Goal: Task Accomplishment & Management: Complete application form

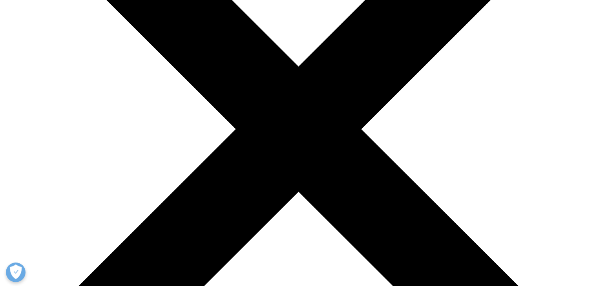
scroll to position [201, 0]
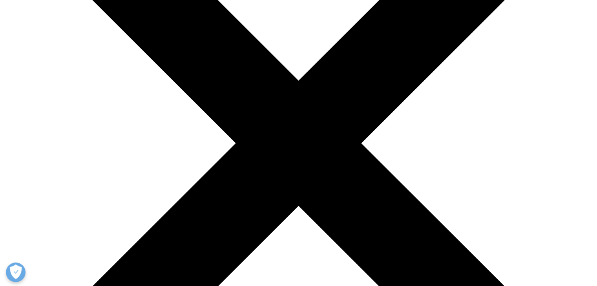
scroll to position [163, 0]
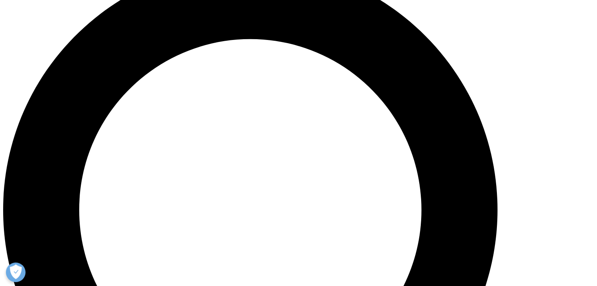
scroll to position [637, 0]
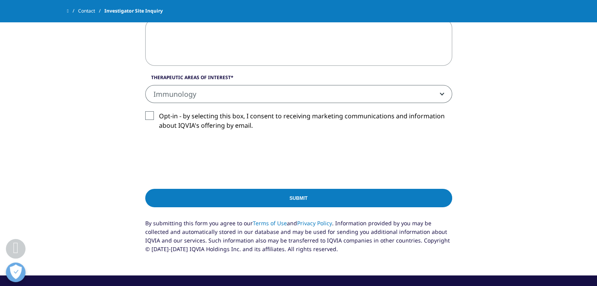
click at [209, 87] on span "Immunology" at bounding box center [299, 95] width 306 height 18
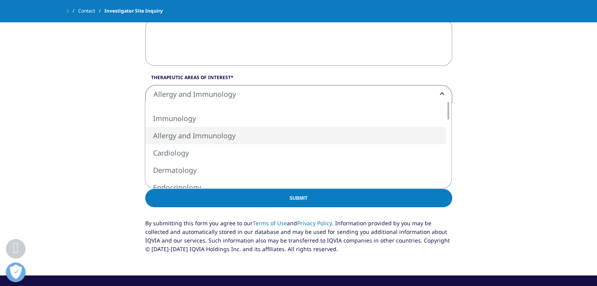
click at [215, 99] on span "Allergy and Immunology" at bounding box center [299, 95] width 306 height 18
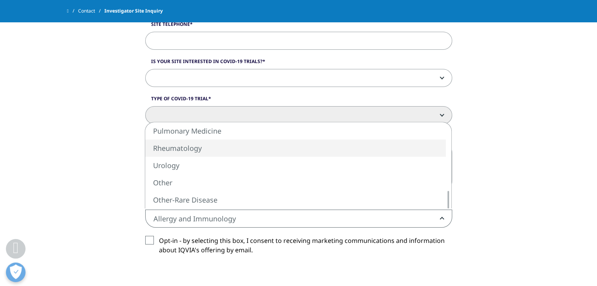
scroll to position [513, 0]
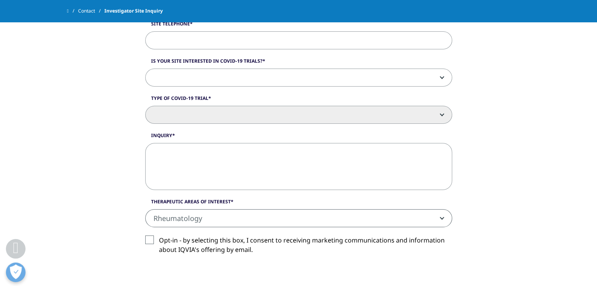
drag, startPoint x: 227, startPoint y: 146, endPoint x: 213, endPoint y: 212, distance: 67.3
click at [213, 212] on span "Rheumatology" at bounding box center [299, 219] width 306 height 18
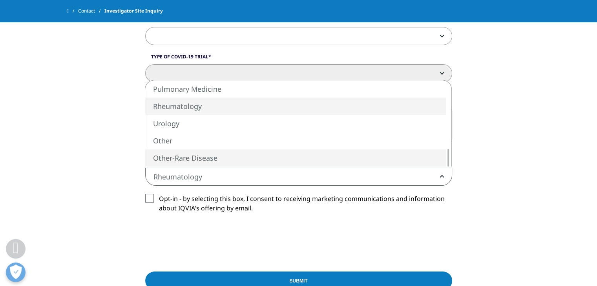
scroll to position [551, 0]
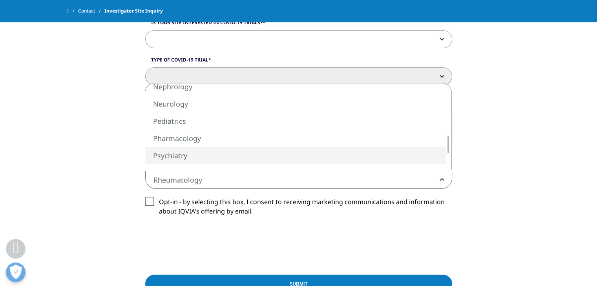
select select "Psychiatry"
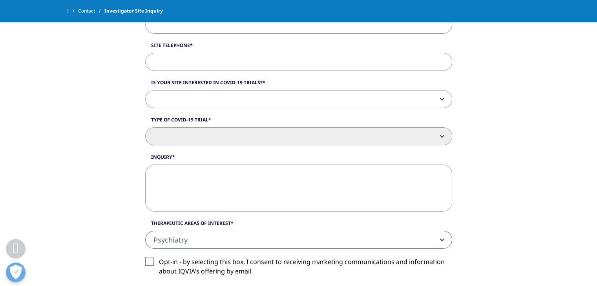
scroll to position [481, 0]
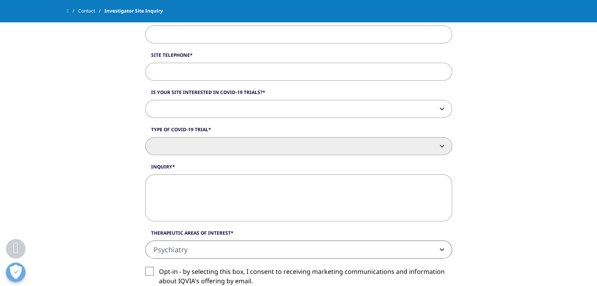
click at [188, 114] on span at bounding box center [299, 109] width 306 height 18
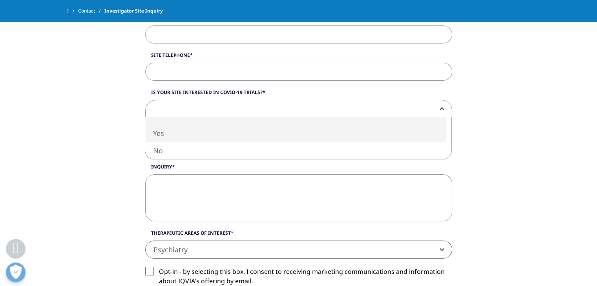
select select "Yes"
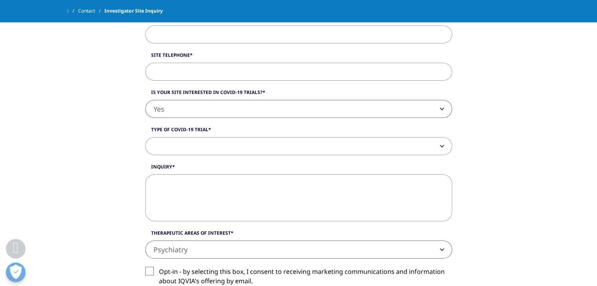
click at [204, 146] on span at bounding box center [299, 147] width 306 height 18
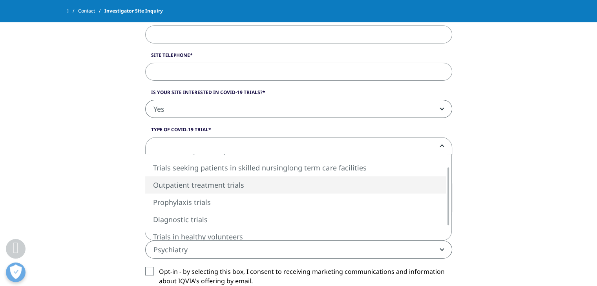
select select "Outpatient treatment trials"
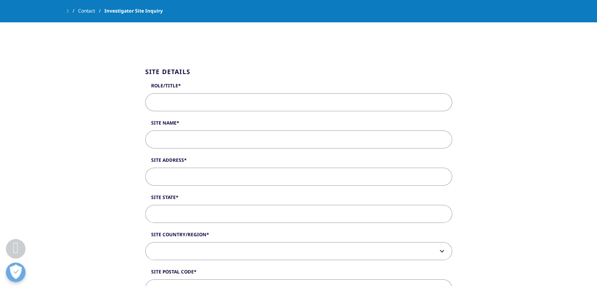
scroll to position [189, 0]
click at [199, 100] on input "Role/Title" at bounding box center [298, 103] width 307 height 18
click at [206, 146] on input "Site Name" at bounding box center [298, 140] width 307 height 18
click at [205, 101] on input "Dr" at bounding box center [298, 103] width 307 height 18
drag, startPoint x: 205, startPoint y: 101, endPoint x: 120, endPoint y: 103, distance: 85.2
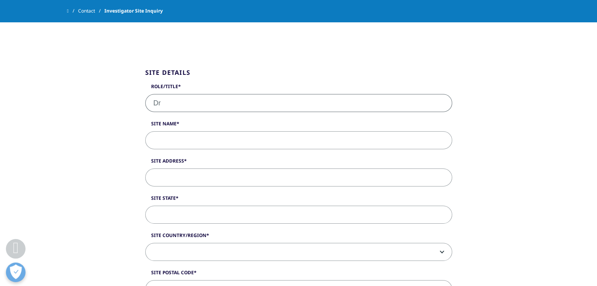
type input "Principal Investigator"
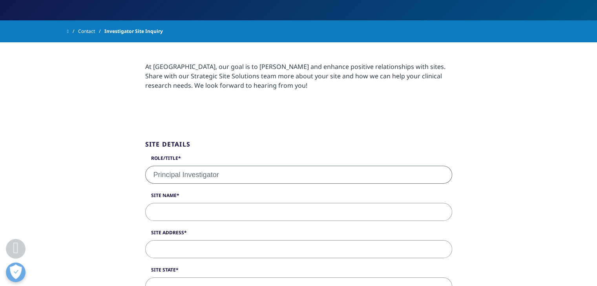
scroll to position [139, 0]
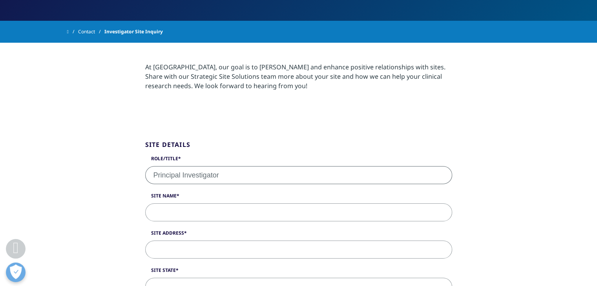
click at [187, 214] on input "Site Name" at bounding box center [298, 213] width 307 height 18
type input "Berrey Clinical Research"
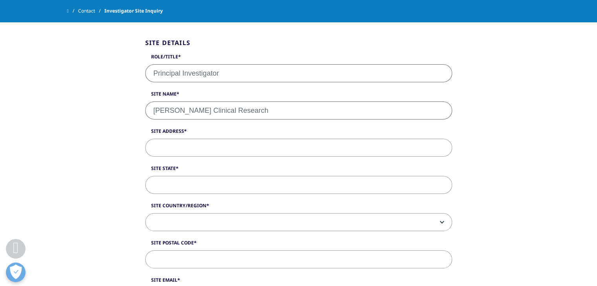
scroll to position [220, 0]
click at [219, 154] on input "Site Address" at bounding box center [298, 147] width 307 height 18
paste input "9115 SW 87th Ave, Miami, FL 33176"
type input "9115 SW 87th Ave, Miami, FL 33176"
click at [239, 182] on input "Site State" at bounding box center [298, 184] width 307 height 18
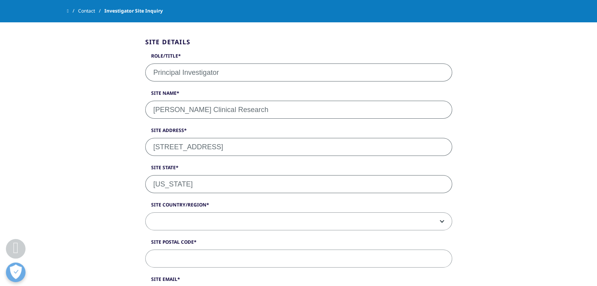
type input "Florida"
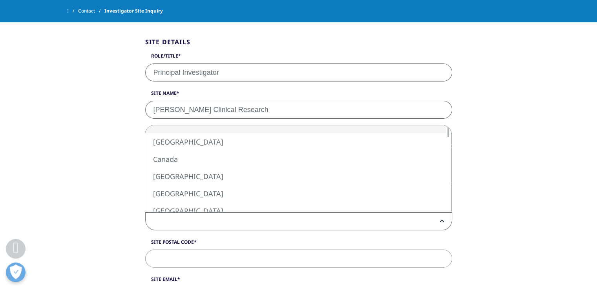
click at [222, 225] on span at bounding box center [299, 222] width 306 height 18
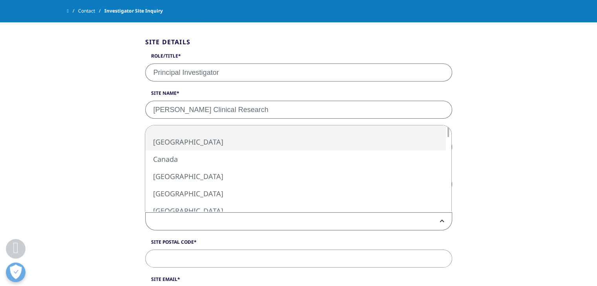
select select "[GEOGRAPHIC_DATA]"
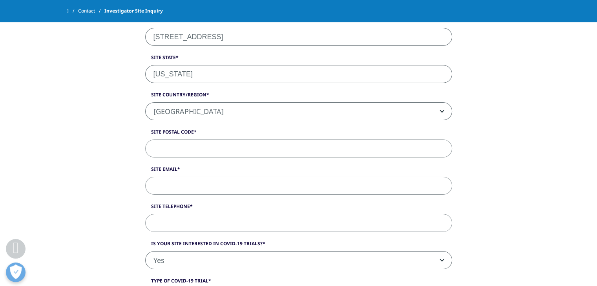
scroll to position [331, 0]
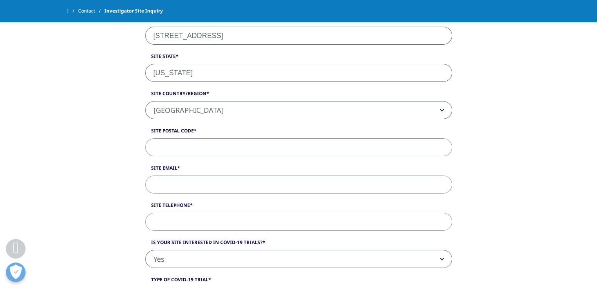
click at [196, 144] on input "Site Postal Code" at bounding box center [298, 147] width 307 height 18
click at [264, 33] on input "9115 SW 87th Ave, Miami, FL 33176" at bounding box center [298, 36] width 307 height 18
type input "9115 SW 87th Ave, Miami, FL"
click at [177, 141] on input "Site Postal Code" at bounding box center [298, 147] width 307 height 18
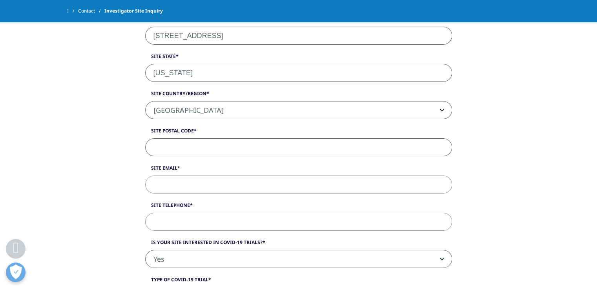
paste input "33176"
type input "33176"
drag, startPoint x: 242, startPoint y: 33, endPoint x: 278, endPoint y: 39, distance: 36.6
click at [278, 39] on input "9115 SW 87th Ave, Miami, FL" at bounding box center [298, 36] width 307 height 18
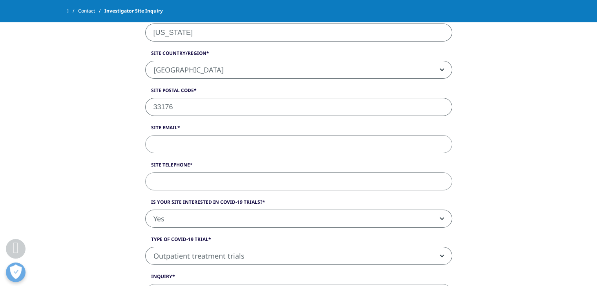
scroll to position [372, 0]
type input "9115 SW 87th Ave, Miami"
click at [229, 138] on input "Site Email" at bounding box center [298, 144] width 307 height 18
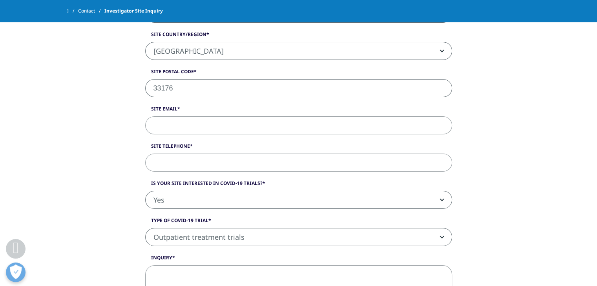
scroll to position [388, 0]
click at [199, 166] on input "Site Telephone" at bounding box center [298, 165] width 307 height 18
paste input "(954) 504-2094"
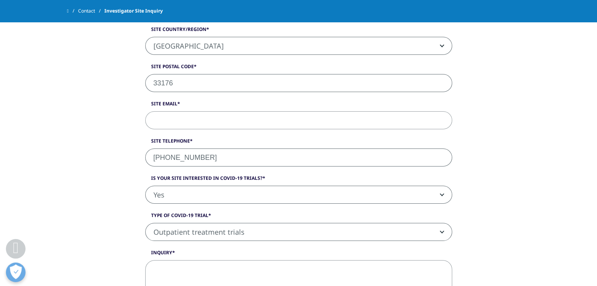
scroll to position [393, 0]
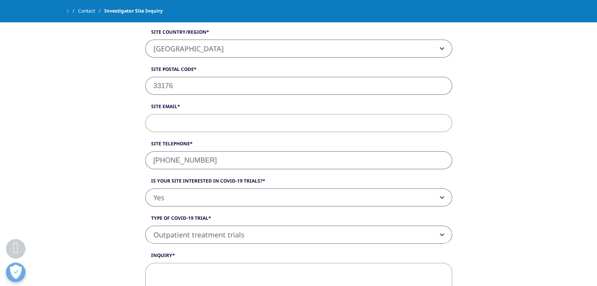
type input "(954) 504-2094"
click at [190, 98] on div "Role/Title Principal Investigator Site Name Berrey Clinical Research Site Addre…" at bounding box center [298, 134] width 319 height 508
click at [205, 134] on div "Role/Title Principal Investigator Site Name Berrey Clinical Research Site Addre…" at bounding box center [298, 134] width 319 height 508
click at [196, 126] on input "Site Email" at bounding box center [298, 123] width 307 height 18
paste input "<sitedirector@berreyclinicalresearch.com>"
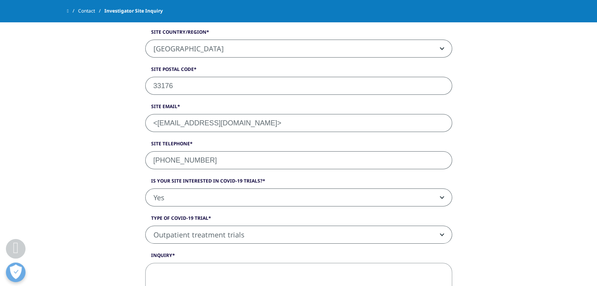
click at [159, 121] on input "<sitedirector@berreyclinicalresearch.com>" at bounding box center [298, 123] width 307 height 18
click at [285, 122] on input "sitedirector@berreyclinicalresearch.com>" at bounding box center [298, 123] width 307 height 18
click at [151, 123] on input "sitedirector@berreyclinicalresearch.com" at bounding box center [298, 123] width 307 height 18
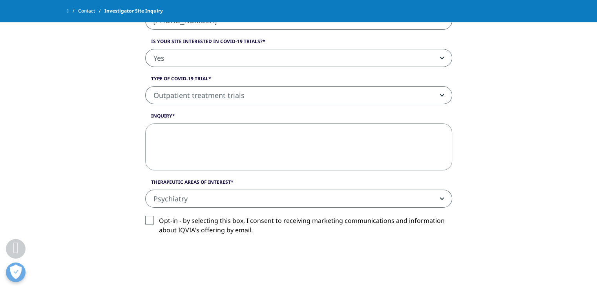
scroll to position [533, 0]
type input "sitedirector@berreyclinicalresearch.com"
click at [168, 137] on textarea "Inquiry" at bounding box center [298, 146] width 307 height 47
paste textarea "Dr. Mesa is a Board-Certified Psychiatrist with extensive clinical and research…"
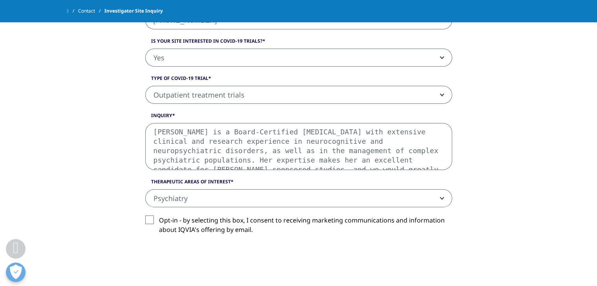
scroll to position [60, 0]
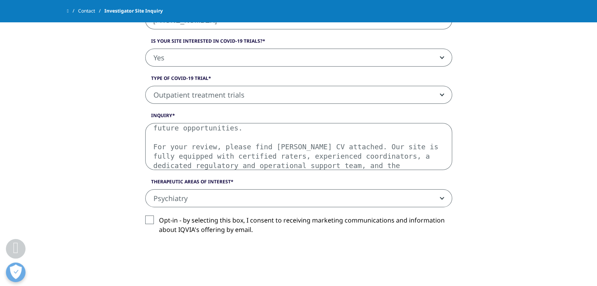
click at [246, 149] on textarea "Dr. Mesa is a Board-Certified Psychiatrist with extensive clinical and research…" at bounding box center [298, 146] width 307 height 47
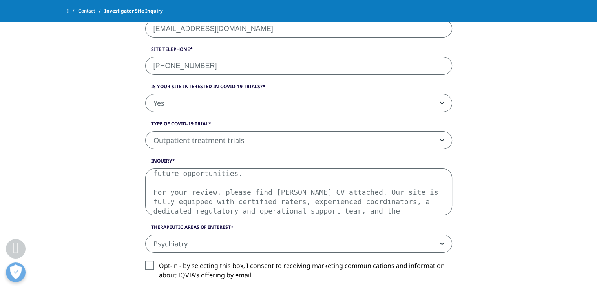
scroll to position [495, 0]
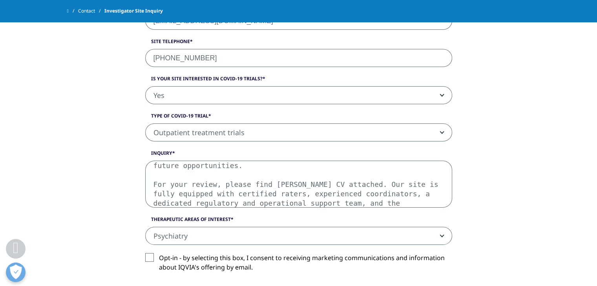
click at [239, 190] on textarea "Dr. Mesa is a Board-Certified Psychiatrist with extensive clinical and research…" at bounding box center [298, 184] width 307 height 47
click at [169, 161] on textarea "Dr. Mesa is a Board-Certified Psychiatrist with extensive clinical and research…" at bounding box center [298, 184] width 307 height 47
drag, startPoint x: 355, startPoint y: 174, endPoint x: 155, endPoint y: 171, distance: 199.7
click at [155, 171] on textarea "Dr. Mesa is a Board-Certified Psychiatrist with extensive clinical and research…" at bounding box center [298, 184] width 307 height 47
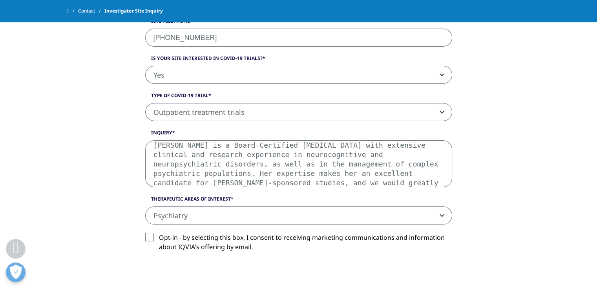
scroll to position [517, 0]
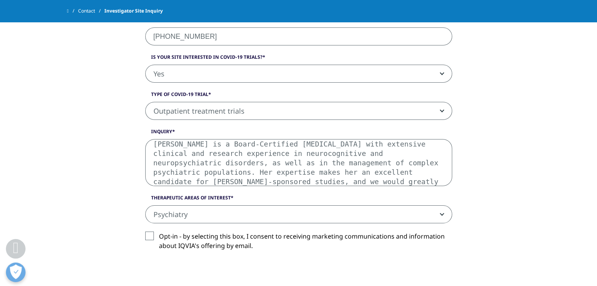
click at [364, 169] on textarea "Dr. Mesa is a Board-Certified Psychiatrist with extensive clinical and research…" at bounding box center [298, 162] width 307 height 47
drag, startPoint x: 392, startPoint y: 163, endPoint x: 437, endPoint y: 173, distance: 45.6
click at [437, 173] on textarea "Dr. Mesa is a Board-Certified Psychiatrist with extensive clinical and research…" at bounding box center [298, 162] width 307 height 47
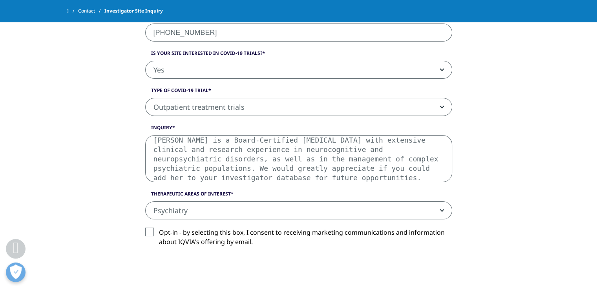
scroll to position [521, 0]
click at [345, 162] on textarea "Dr. Mesa is a Board-Certified Psychiatrist with extensive clinical and research…" at bounding box center [298, 158] width 307 height 47
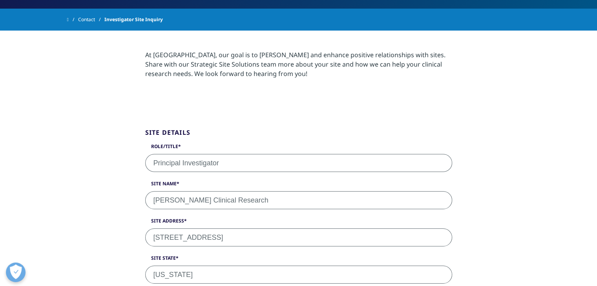
scroll to position [167, 0]
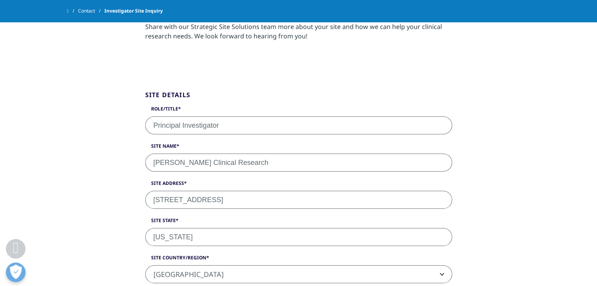
type textarea "Dr. Mesa is a Board-Certified Psychiatrist with extensive clinical and research…"
drag, startPoint x: 228, startPoint y: 121, endPoint x: 129, endPoint y: 126, distance: 98.6
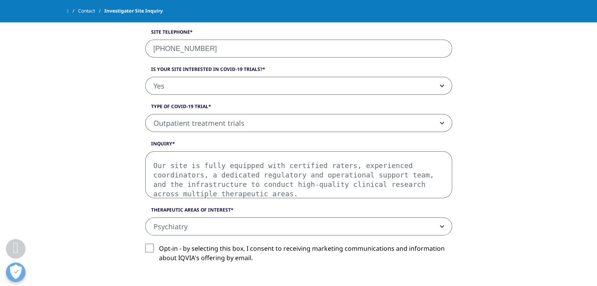
scroll to position [508, 0]
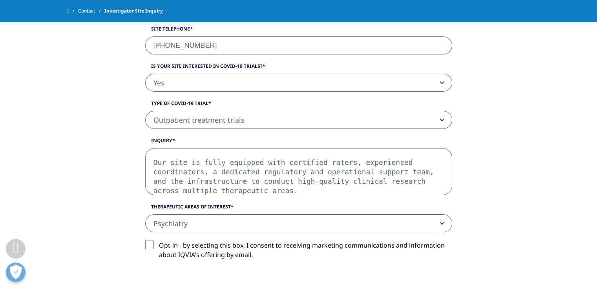
type input "Site Director"
click at [157, 157] on textarea "Dr. Mesa is a Board-Certified Psychiatrist with extensive clinical and research…" at bounding box center [298, 171] width 307 height 47
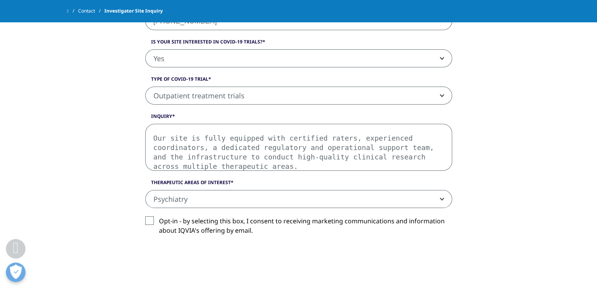
scroll to position [548, 0]
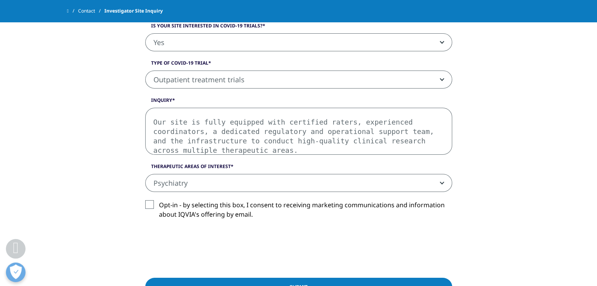
click at [149, 202] on label "Opt-in - by selecting this box, I consent to receiving marketing communications…" at bounding box center [298, 211] width 307 height 23
click at [159, 200] on input "Opt-in - by selecting this box, I consent to receiving marketing communications…" at bounding box center [159, 200] width 0 height 0
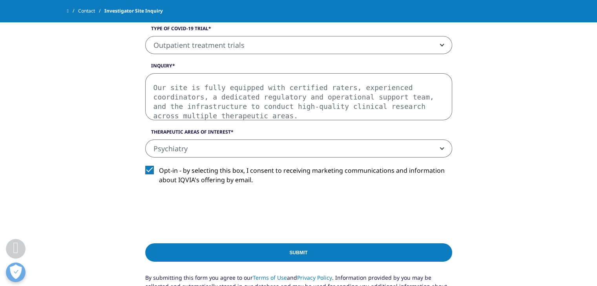
scroll to position [583, 0]
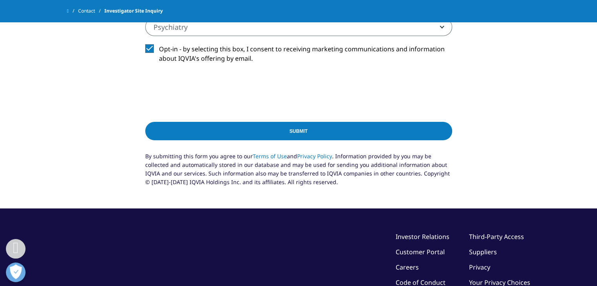
click at [225, 137] on input "Submit" at bounding box center [298, 131] width 307 height 18
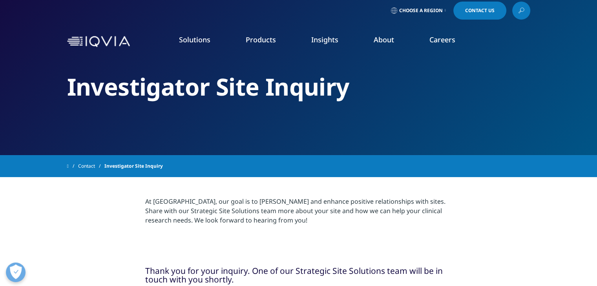
scroll to position [4, 0]
